Goal: Task Accomplishment & Management: Manage account settings

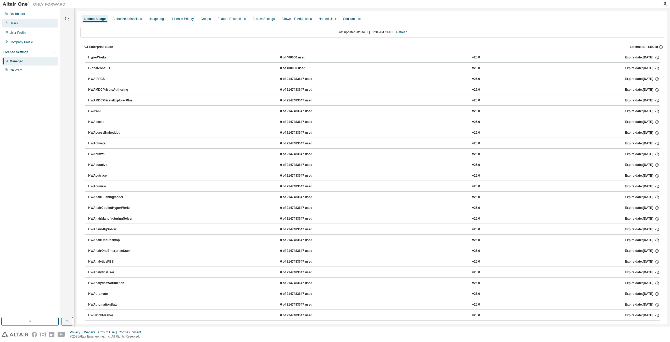
click at [16, 22] on div "Users" at bounding box center [14, 23] width 8 height 4
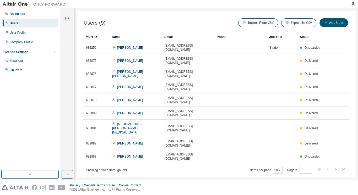
drag, startPoint x: 212, startPoint y: 53, endPoint x: 188, endPoint y: 149, distance: 99.7
click at [193, 154] on div "Users (9) Import From CSV Export To CSV Add User Clear Load Save Save As Field …" at bounding box center [216, 94] width 278 height 166
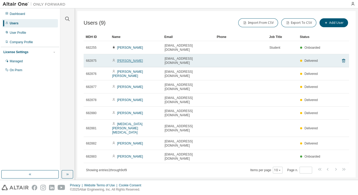
click at [127, 59] on link "[PERSON_NAME]" at bounding box center [130, 61] width 26 height 4
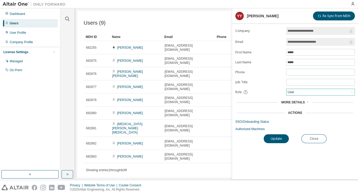
click at [302, 92] on div "User" at bounding box center [320, 92] width 68 height 6
click at [298, 101] on span "More Details" at bounding box center [293, 103] width 24 height 4
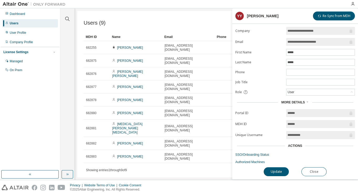
click at [298, 101] on span "More Details" at bounding box center [293, 103] width 24 height 4
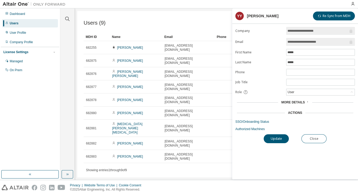
click at [293, 111] on div "Actions" at bounding box center [295, 113] width 14 height 4
click at [256, 128] on link "Authorized Machines" at bounding box center [294, 129] width 119 height 4
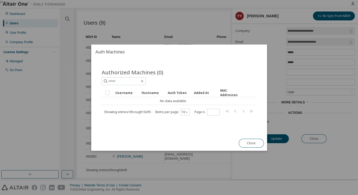
click at [248, 142] on button "Close" at bounding box center [250, 143] width 25 height 9
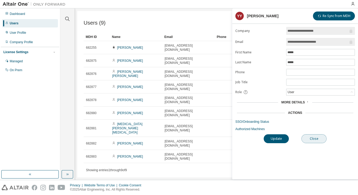
click at [313, 138] on button "Close" at bounding box center [313, 138] width 25 height 9
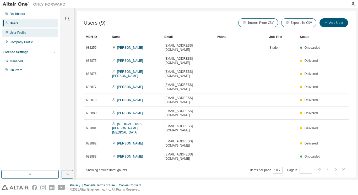
click at [18, 33] on div "User Profile" at bounding box center [18, 33] width 16 height 4
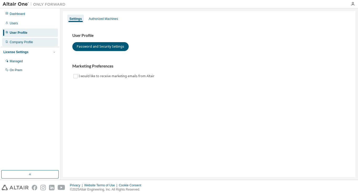
click at [21, 43] on div "Company Profile" at bounding box center [21, 42] width 23 height 4
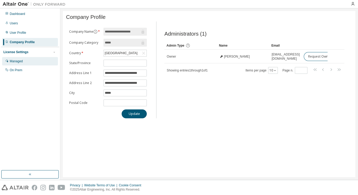
click at [33, 61] on div "Managed" at bounding box center [30, 61] width 56 height 8
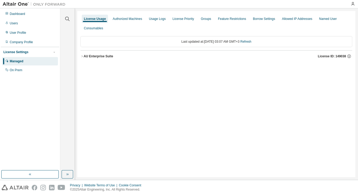
click at [105, 58] on div "AU Enterprise Suite" at bounding box center [99, 56] width 30 height 4
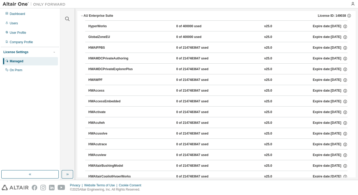
scroll to position [42, 0]
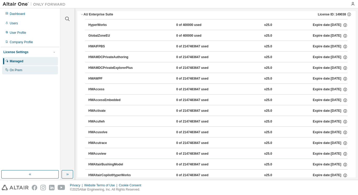
click at [19, 72] on div "On Prem" at bounding box center [30, 70] width 56 height 8
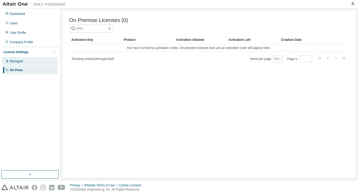
click at [24, 63] on div "Managed" at bounding box center [30, 61] width 56 height 8
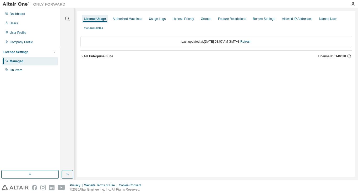
click at [82, 55] on icon "button" at bounding box center [81, 56] width 3 height 3
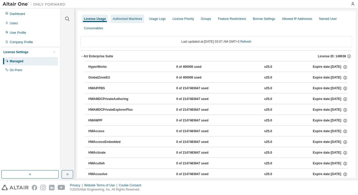
click at [126, 18] on div "Authorized Machines" at bounding box center [127, 19] width 29 height 4
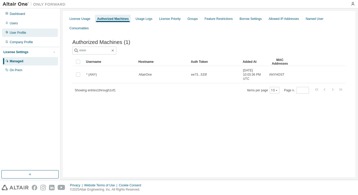
click at [20, 33] on div "User Profile" at bounding box center [18, 33] width 16 height 4
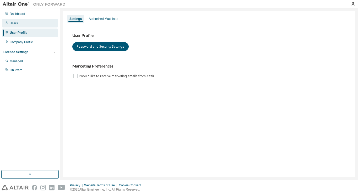
click at [18, 22] on div "Users" at bounding box center [30, 23] width 56 height 8
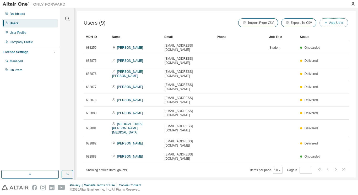
click at [332, 23] on button "Add User" at bounding box center [333, 22] width 29 height 9
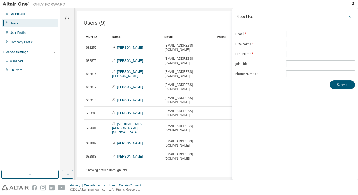
click at [351, 16] on button "button" at bounding box center [349, 17] width 8 height 8
